Goal: Transaction & Acquisition: Purchase product/service

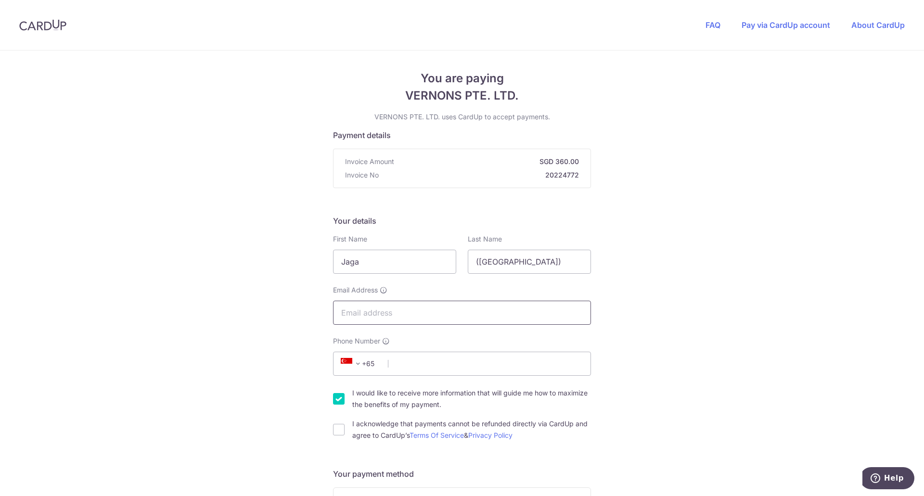
click at [404, 312] on input "Email Address" at bounding box center [462, 313] width 258 height 24
type input "[EMAIL_ADDRESS][DOMAIN_NAME]"
click at [410, 367] on input "Phone Number" at bounding box center [462, 364] width 258 height 24
type input "91193367"
click at [338, 427] on input "I acknowledge that payments cannot be refunded directly via CardUp and agree to…" at bounding box center [339, 430] width 12 height 12
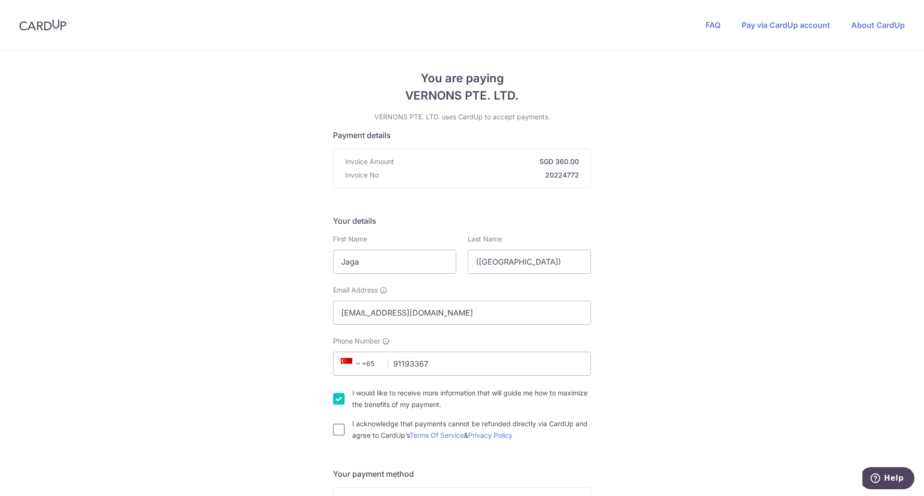
checkbox input "true"
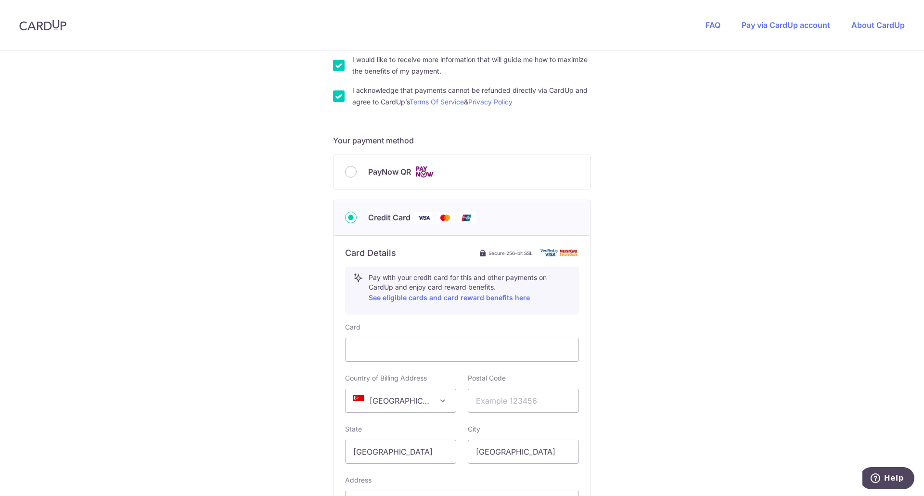
scroll to position [337, 0]
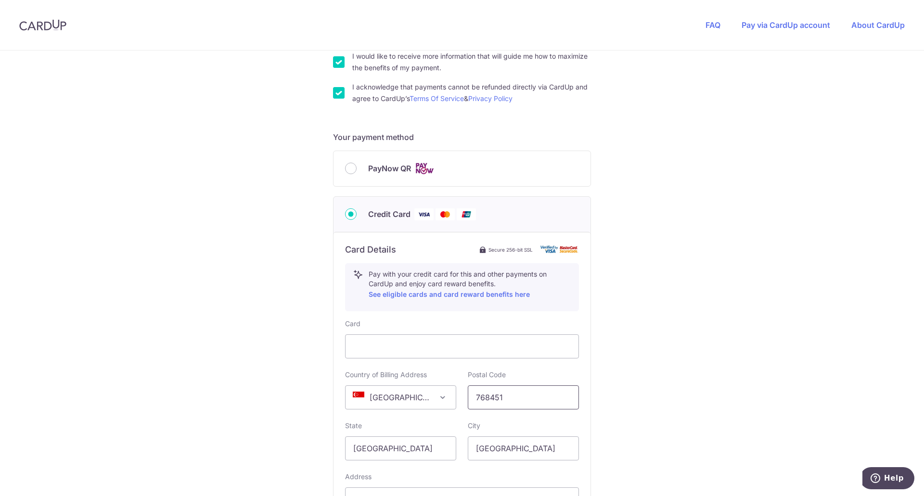
type input "768451"
click at [724, 352] on div "You are paying VERNONS PTE. LTD. VERNONS PTE. LTD. uses CardUp to accept paymen…" at bounding box center [462, 183] width 924 height 939
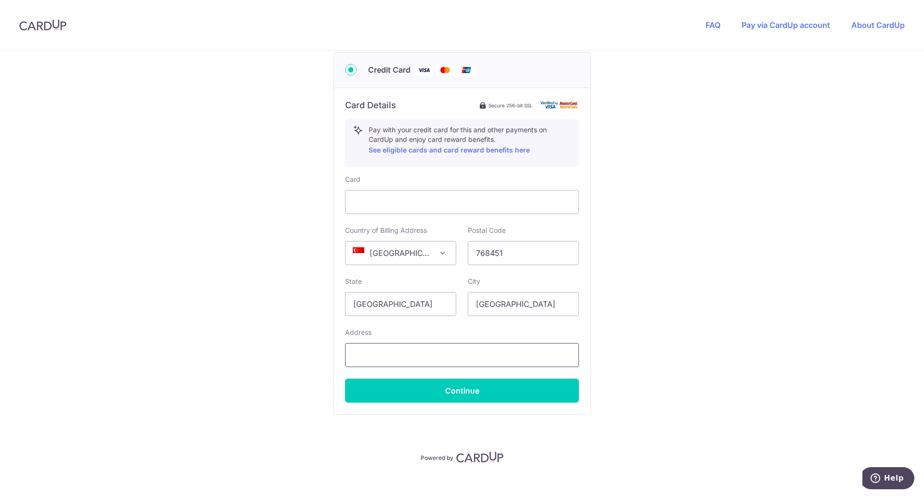
scroll to position [493, 0]
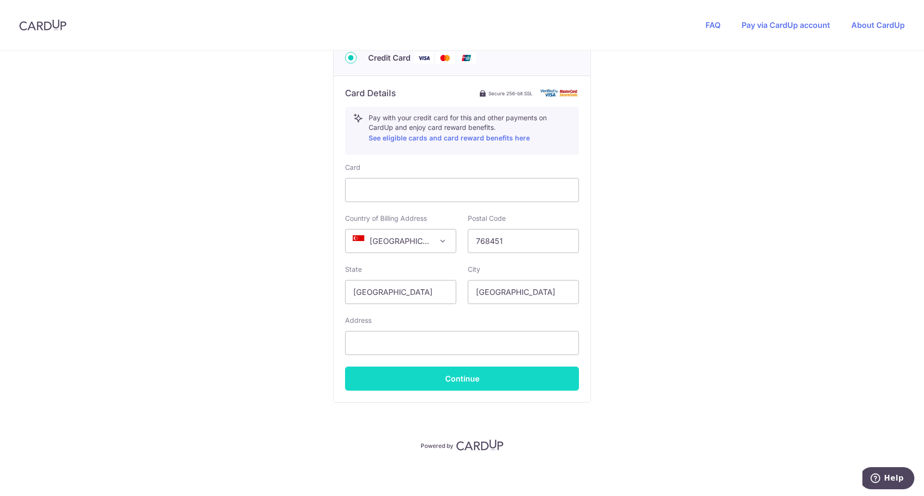
click at [473, 386] on button "Continue" at bounding box center [462, 379] width 234 height 24
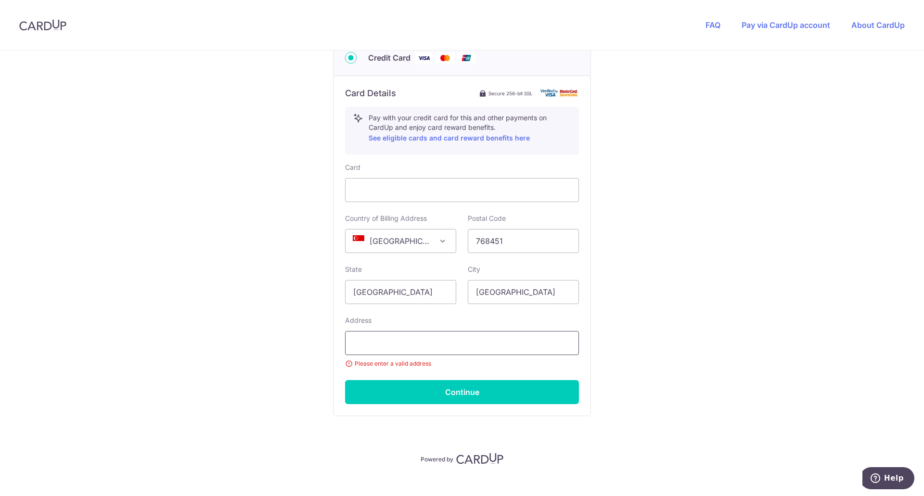
click at [433, 348] on input "text" at bounding box center [462, 343] width 234 height 24
type input "[STREET_ADDRESS]"
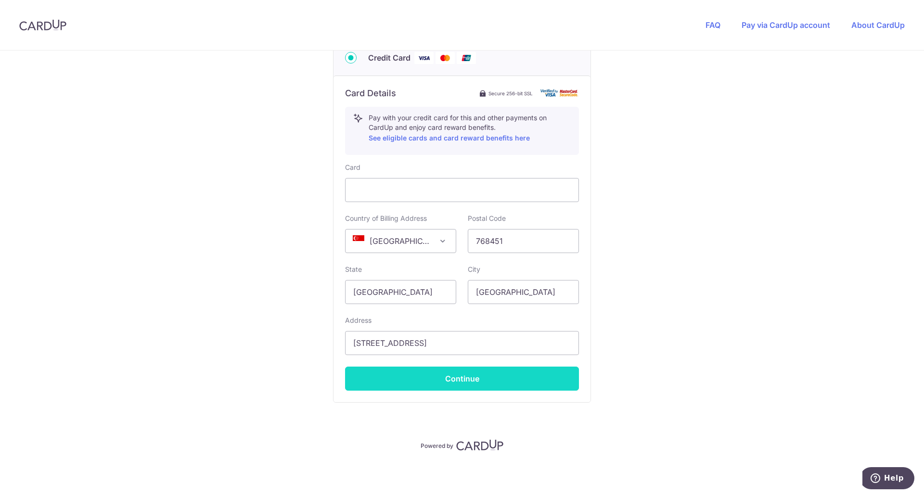
click at [445, 379] on button "Continue" at bounding box center [462, 379] width 234 height 24
type input "**** 7134"
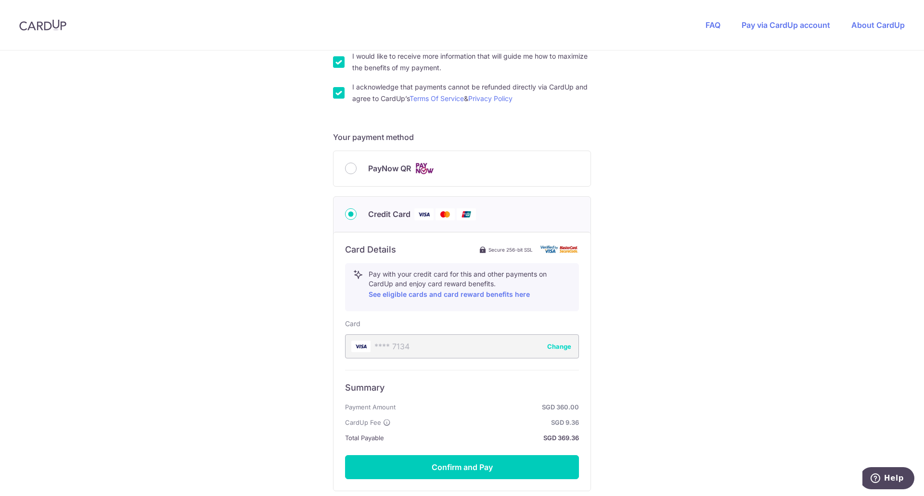
scroll to position [425, 0]
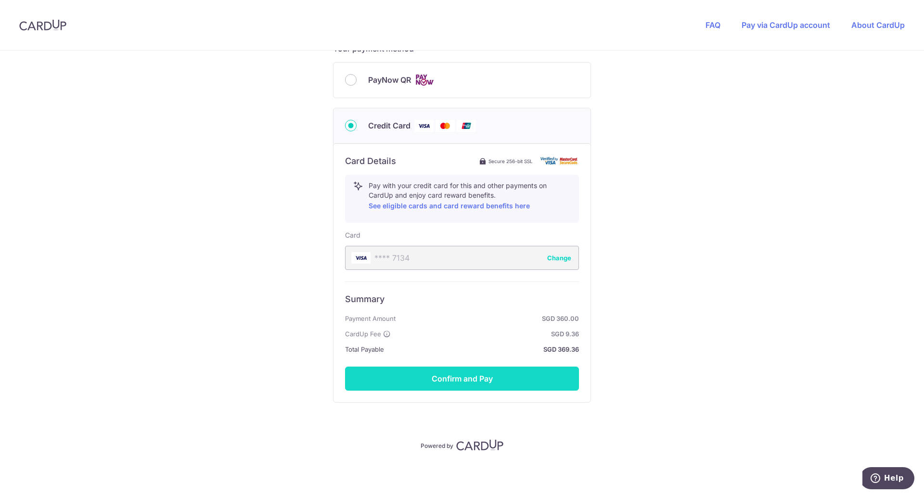
click at [491, 384] on button "Confirm and Pay" at bounding box center [462, 379] width 234 height 24
